Goal: Information Seeking & Learning: Learn about a topic

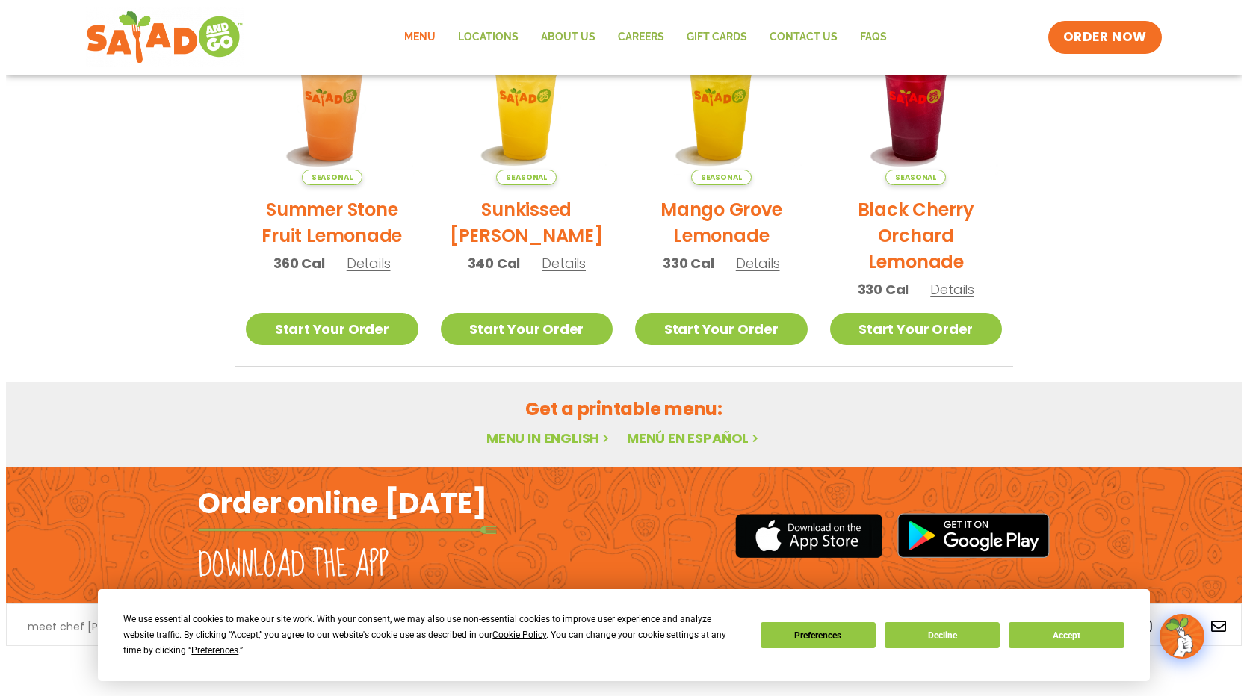
scroll to position [113, 0]
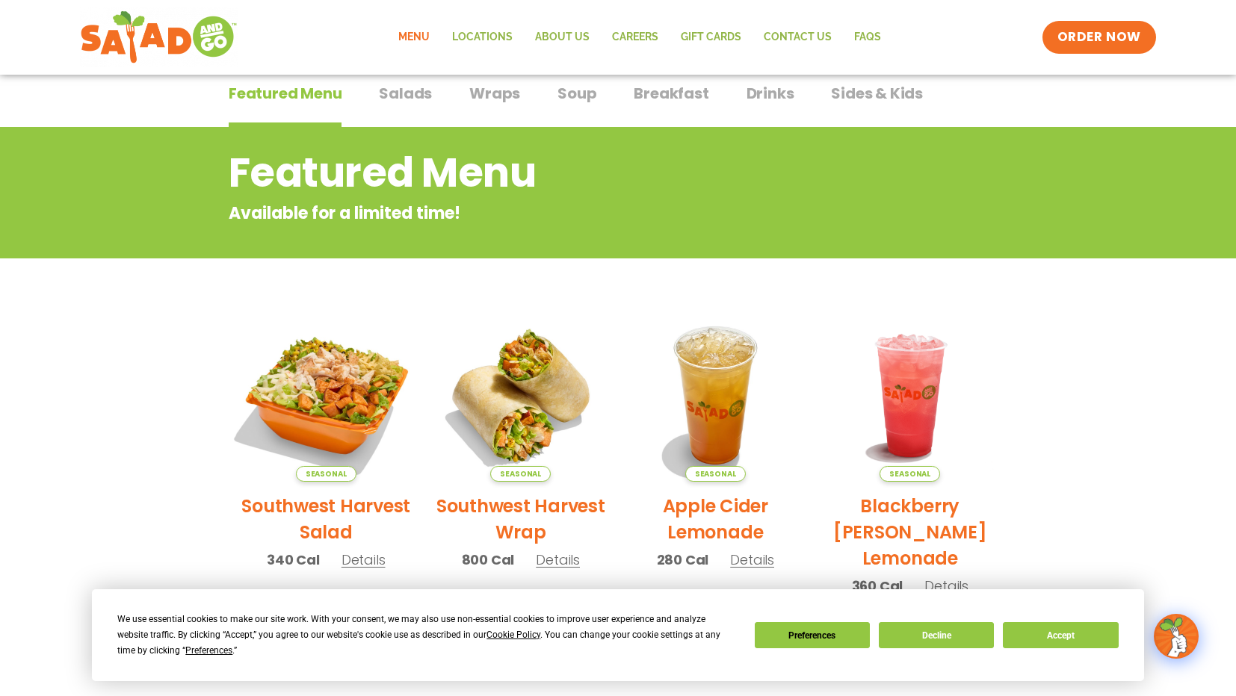
click at [313, 350] on img at bounding box center [326, 395] width 202 height 202
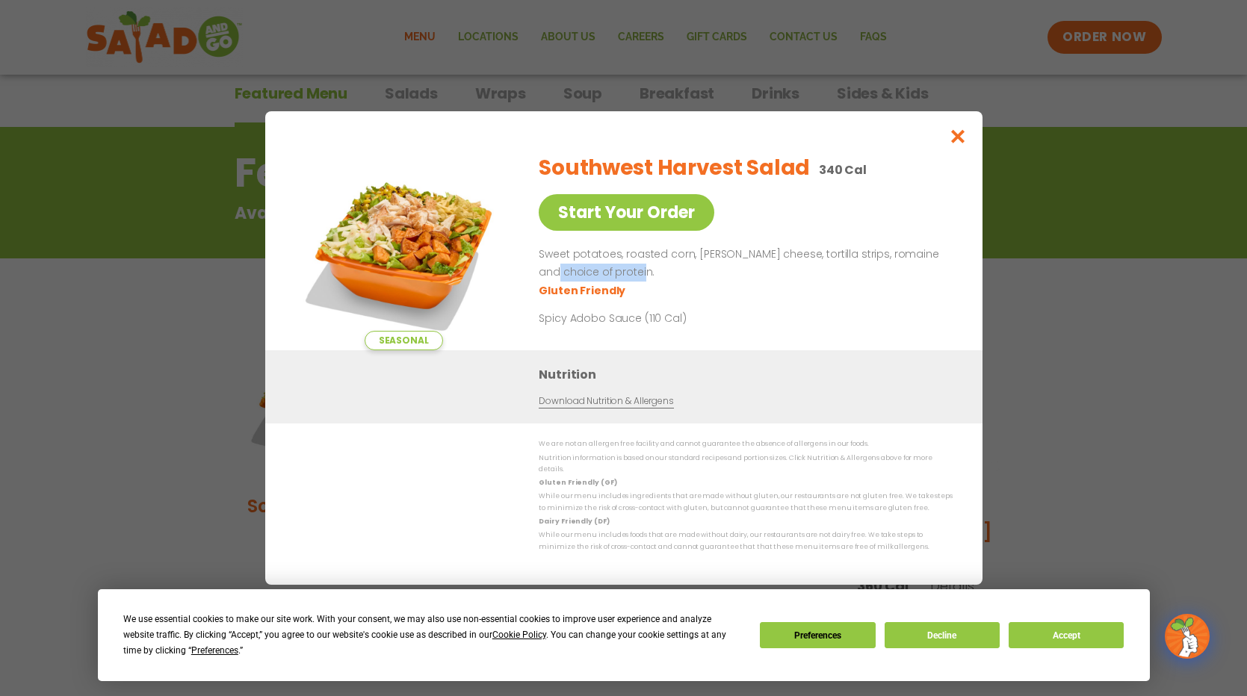
click at [728, 276] on p "Sweet potatoes, roasted corn, [PERSON_NAME] cheese, tortilla strips, romaine an…" at bounding box center [743, 264] width 408 height 36
click at [710, 363] on div "Nutrition Download Nutrition & Allergens" at bounding box center [623, 386] width 717 height 73
click at [954, 144] on icon "Close modal" at bounding box center [957, 136] width 19 height 16
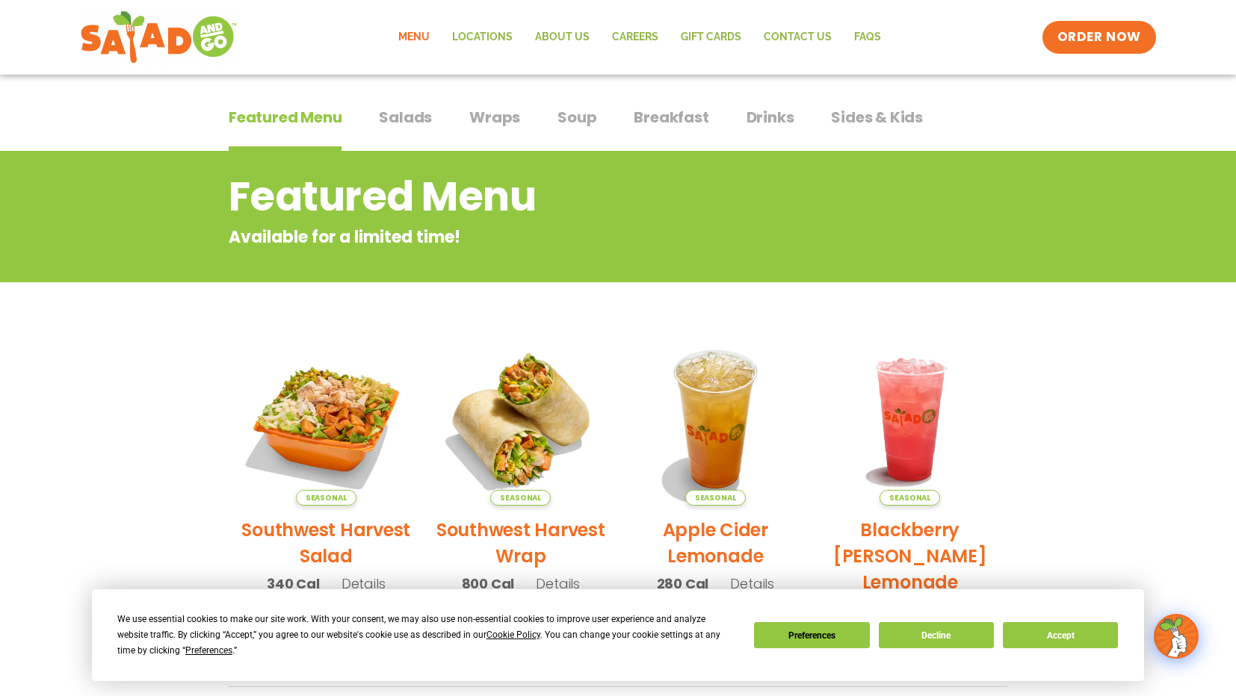
scroll to position [0, 0]
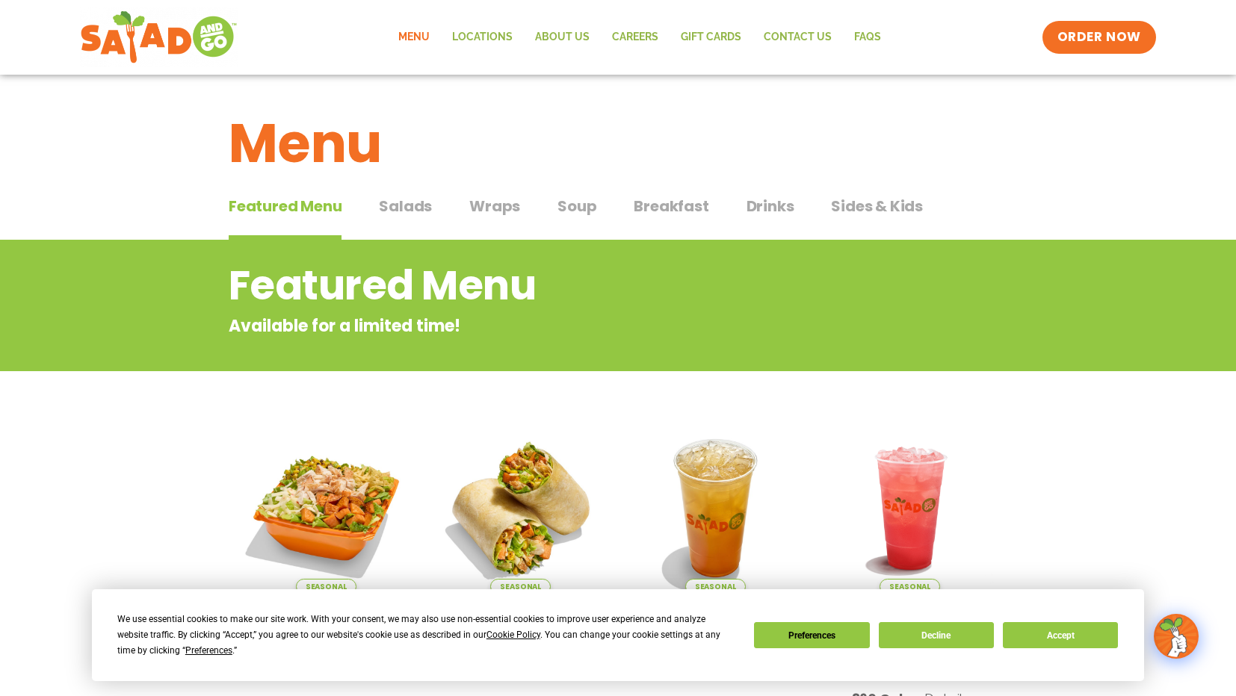
drag, startPoint x: 387, startPoint y: 208, endPoint x: 404, endPoint y: 207, distance: 17.2
click at [388, 208] on span "Salads" at bounding box center [405, 206] width 53 height 22
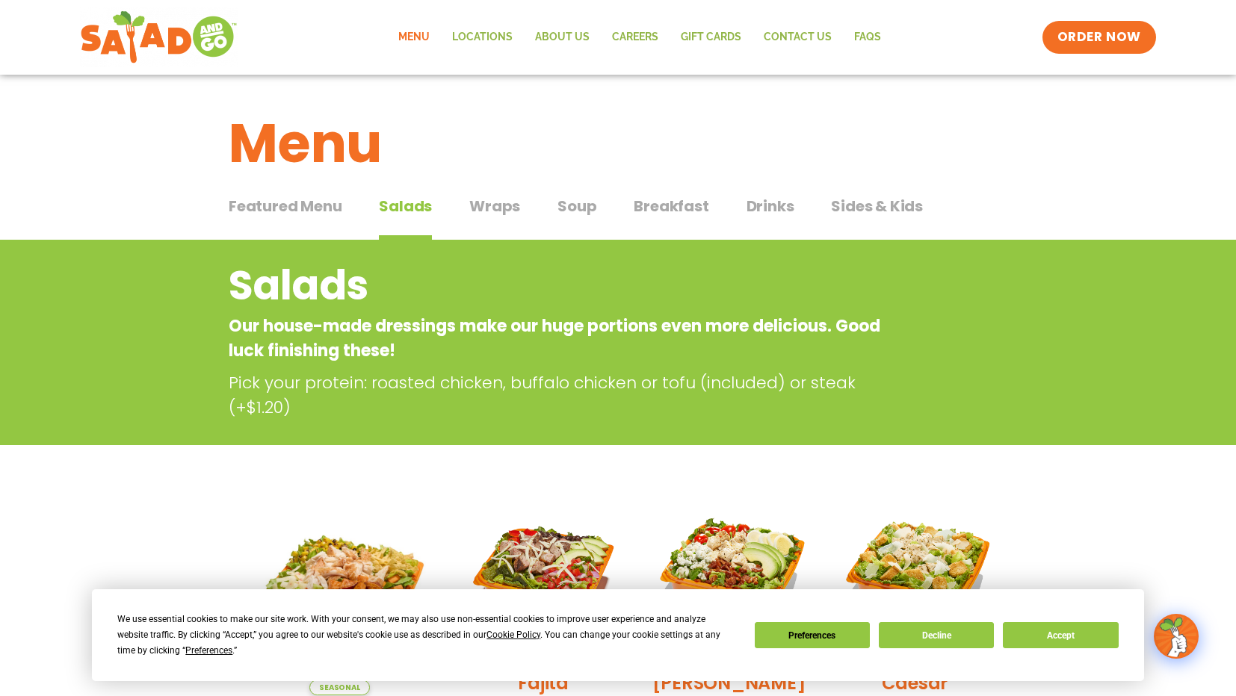
click at [288, 209] on span "Featured Menu" at bounding box center [285, 206] width 113 height 22
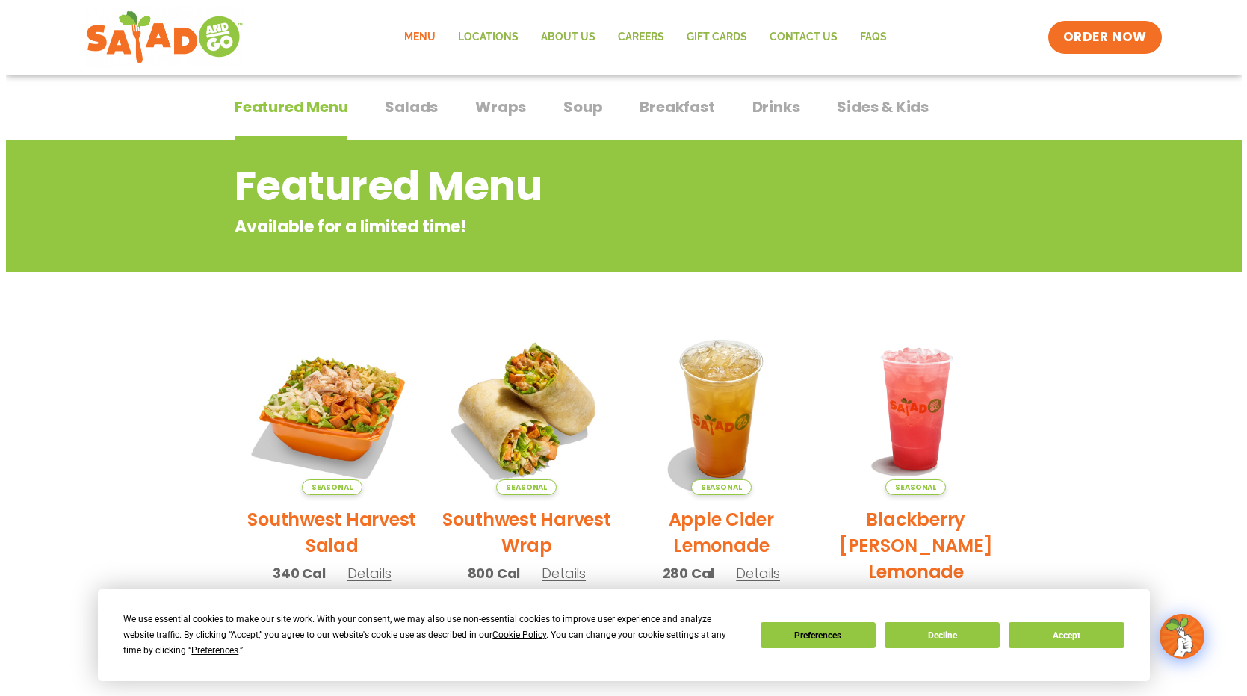
scroll to position [224, 0]
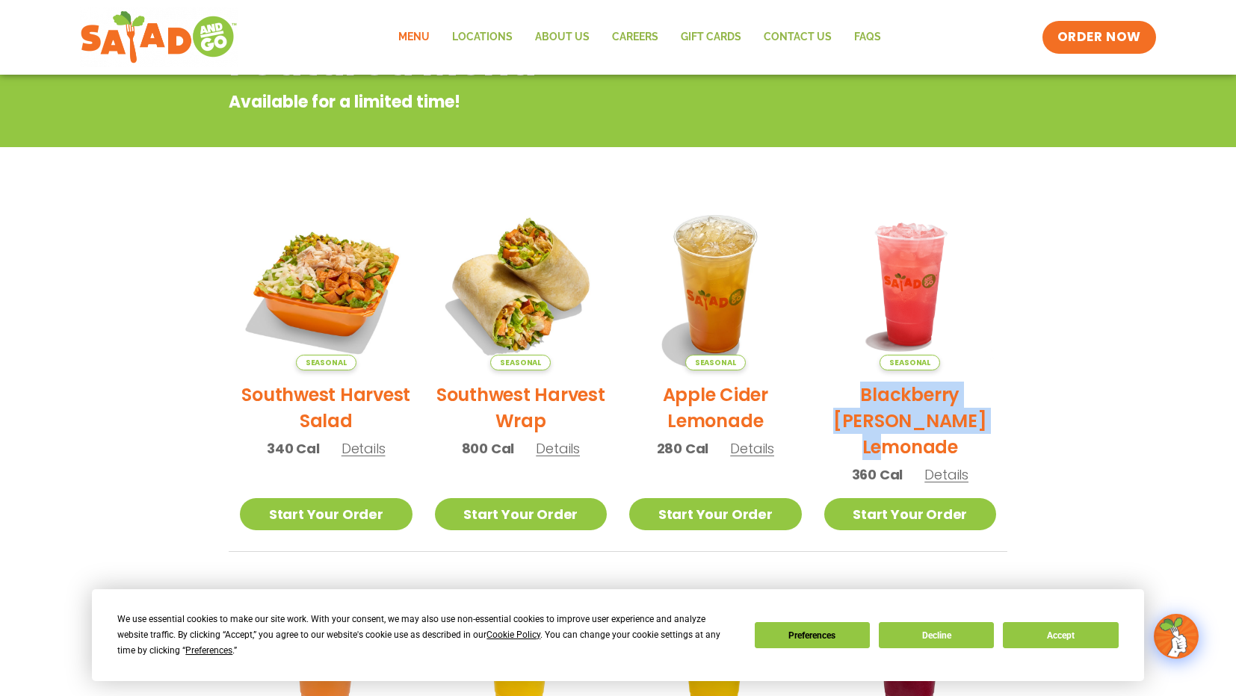
drag, startPoint x: 952, startPoint y: 415, endPoint x: 1003, endPoint y: 456, distance: 65.3
click at [1003, 456] on li "Seasonal Blackberry [PERSON_NAME] Lemonade 360 Cal Details Start Your Order Sea…" at bounding box center [910, 375] width 195 height 354
click at [1031, 264] on section "Featured Menu Available for a limited time! Seasonal Southwest Harvest Salad 34…" at bounding box center [618, 472] width 1236 height 912
click at [356, 444] on span "Details" at bounding box center [363, 448] width 44 height 19
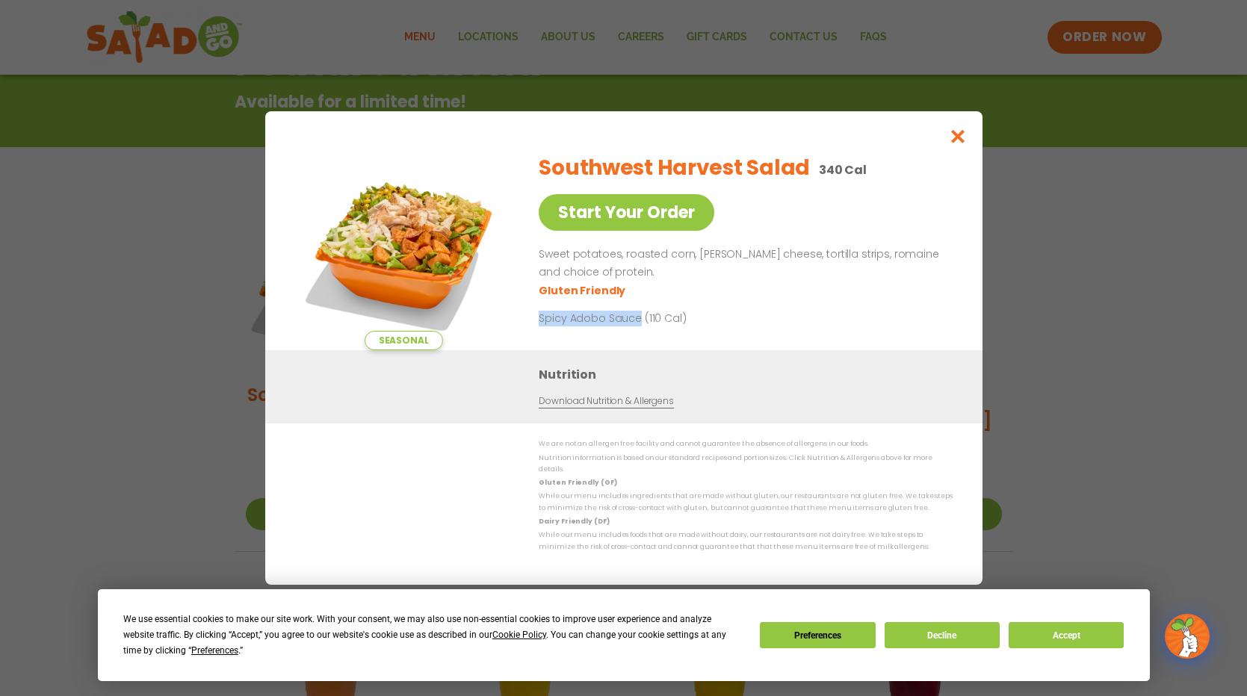
drag, startPoint x: 638, startPoint y: 326, endPoint x: 536, endPoint y: 327, distance: 102.4
click at [536, 327] on div "Seasonal Start Your Order Southwest Harvest Salad 340 Cal Start Your Order Swee…" at bounding box center [623, 245] width 657 height 209
copy p "Spicy Adobo Sauce"
